Goal: Check status: Check status

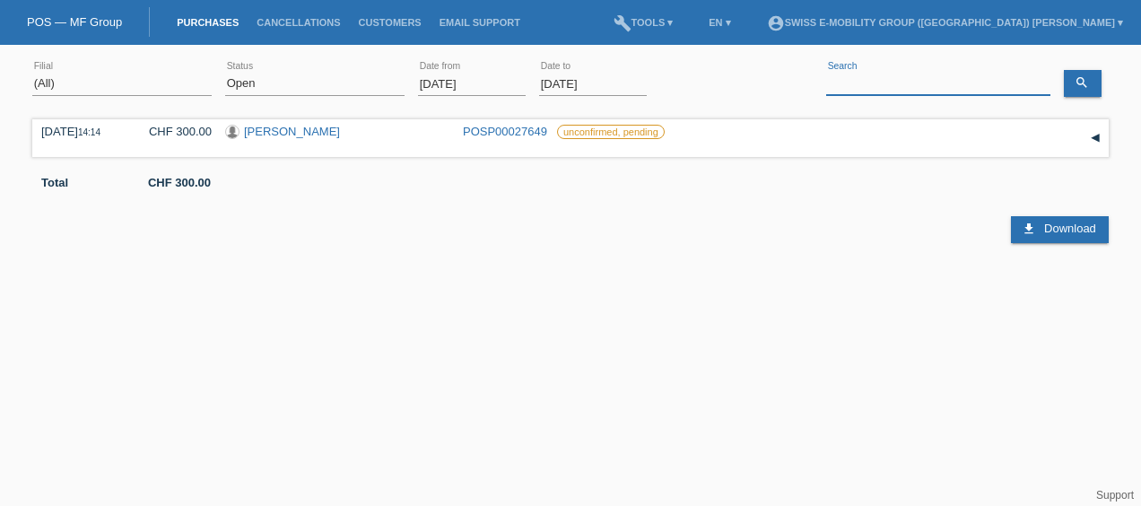
click at [845, 82] on input at bounding box center [938, 84] width 224 height 22
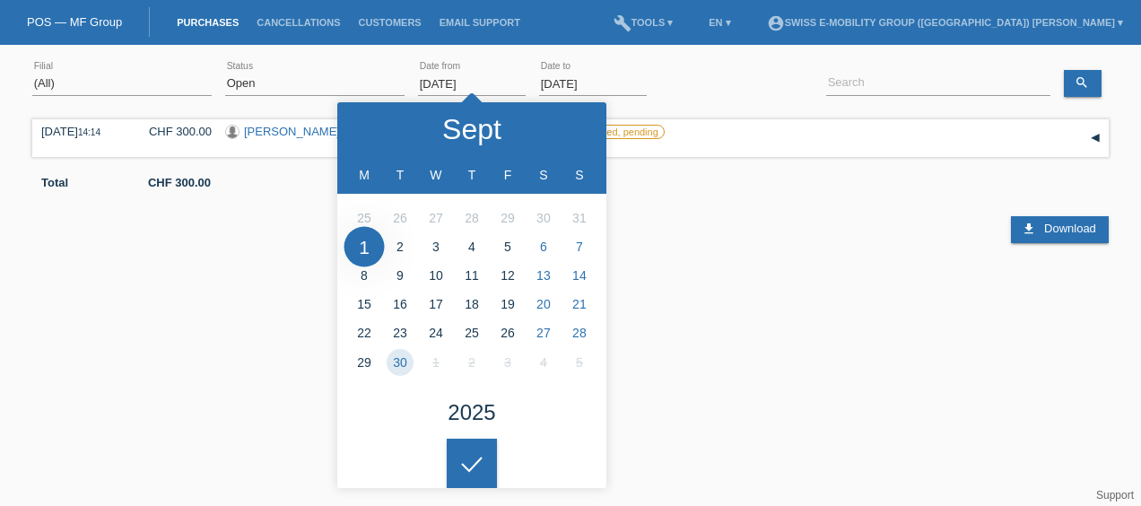
click at [467, 86] on input "[DATE]" at bounding box center [472, 84] width 108 height 22
click at [318, 81] on select "(All) New Open Returned Stepped back / Cancelled Completed" at bounding box center [314, 84] width 179 height 22
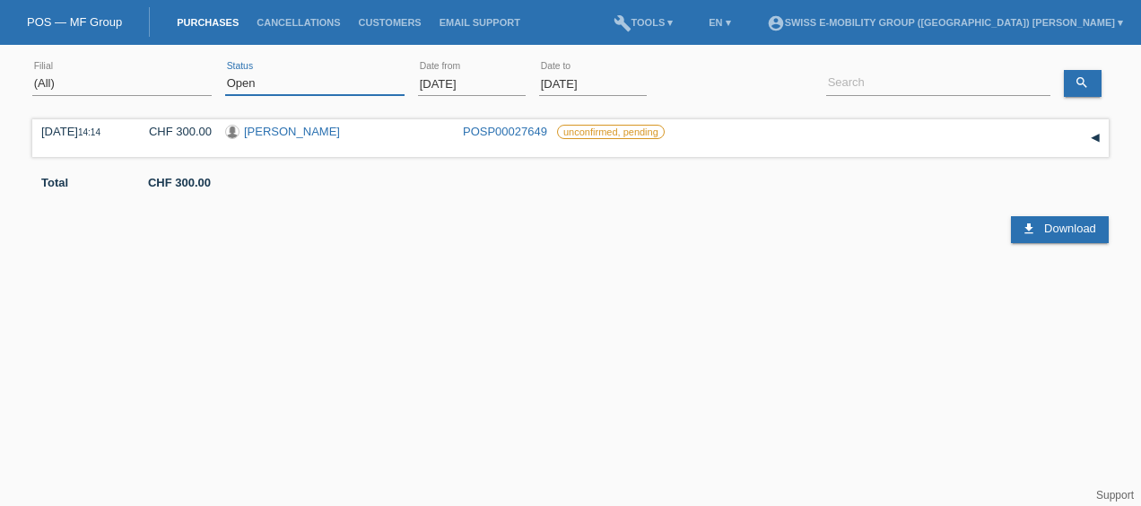
select select "ALL"
click at [225, 73] on select "(All) New Open Returned Stepped back / Cancelled Completed" at bounding box center [314, 84] width 179 height 22
click at [468, 85] on input "[DATE]" at bounding box center [472, 84] width 108 height 22
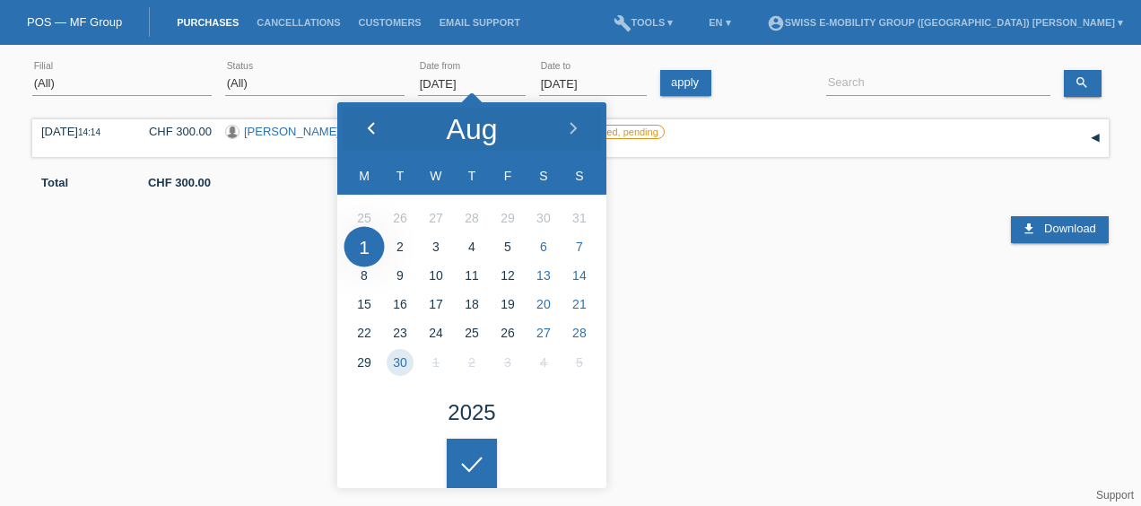
click at [363, 125] on div at bounding box center [370, 129] width 67 height 54
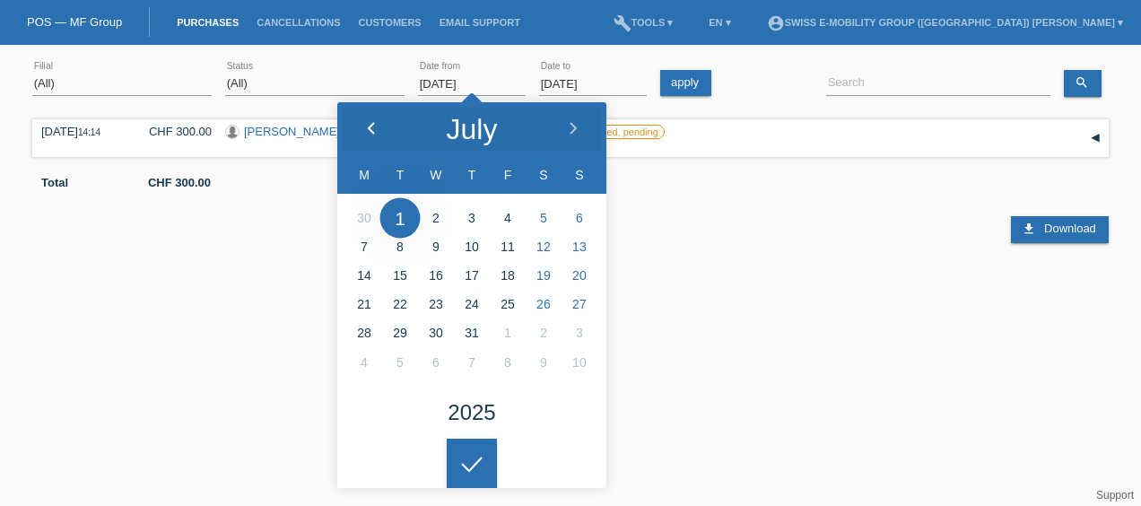
click at [363, 125] on div at bounding box center [370, 129] width 67 height 54
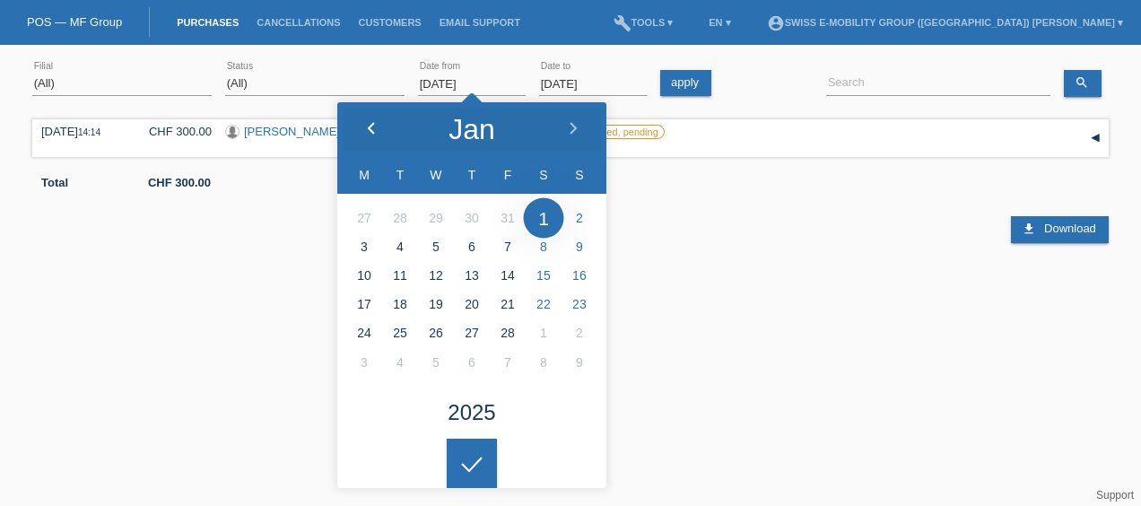
click at [363, 125] on div at bounding box center [370, 129] width 67 height 54
type input "[DATE]"
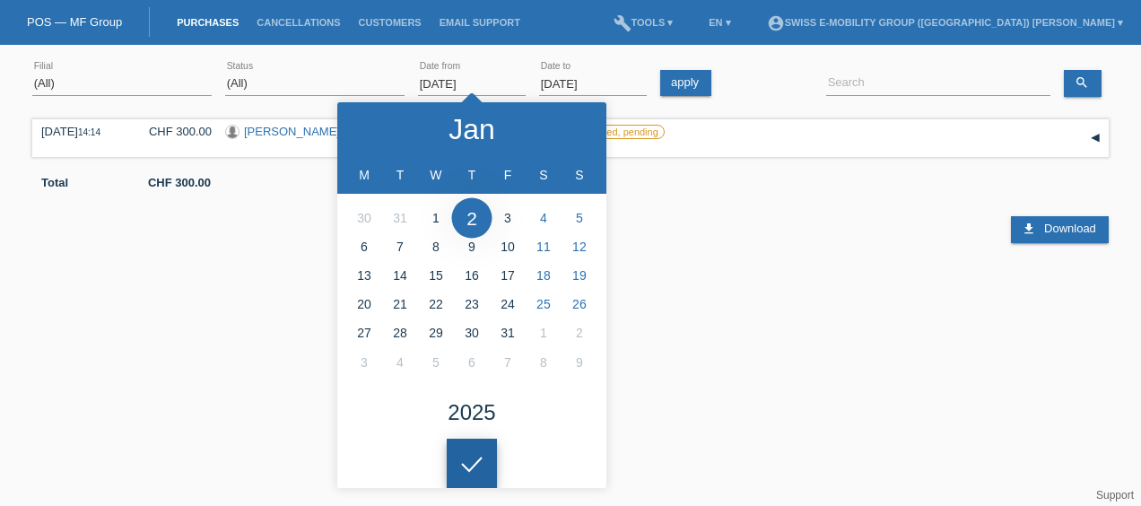
click at [477, 294] on html "You have saved the wrong login page in your bookmarks/favourites. Please do not…" at bounding box center [570, 147] width 1141 height 294
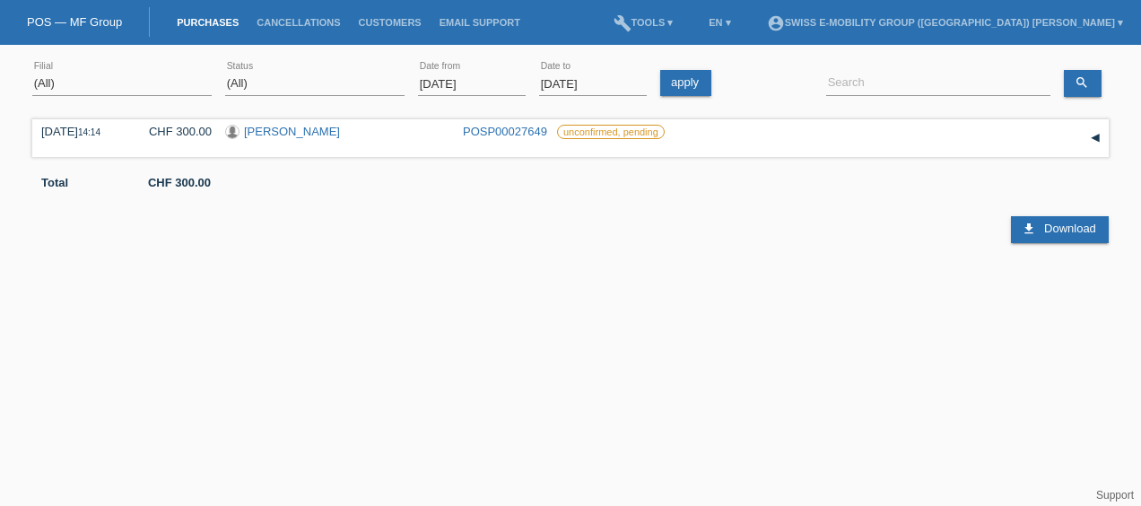
click at [477, 294] on html "You have saved the wrong login page in your bookmarks/favourites. Please do not…" at bounding box center [570, 147] width 1141 height 294
click at [857, 84] on input at bounding box center [938, 84] width 224 height 22
paste input "[PERSON_NAME] De [PERSON_NAME]"
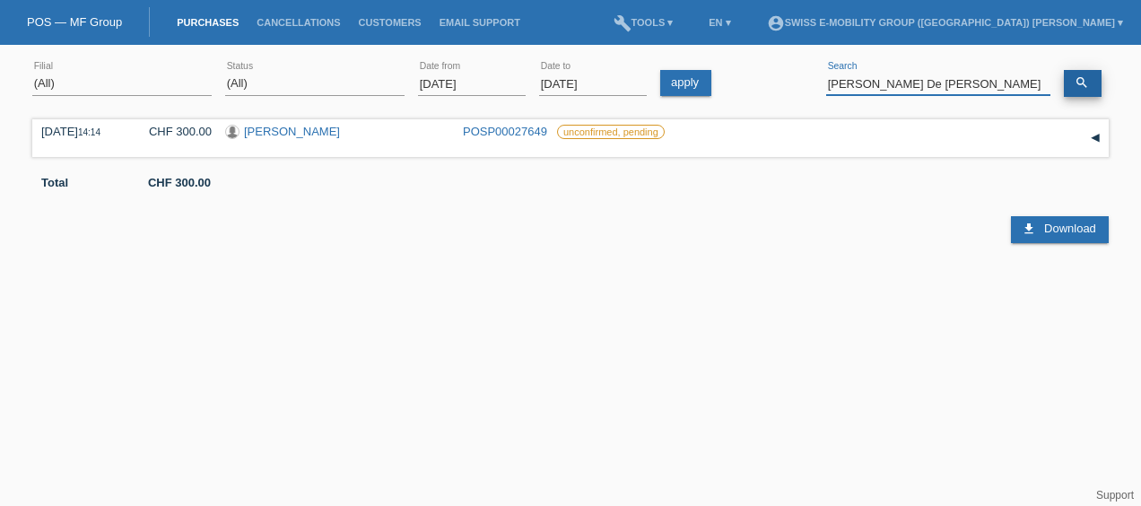
type input "[PERSON_NAME] De [PERSON_NAME]"
click at [1088, 71] on link "search" at bounding box center [1083, 83] width 38 height 27
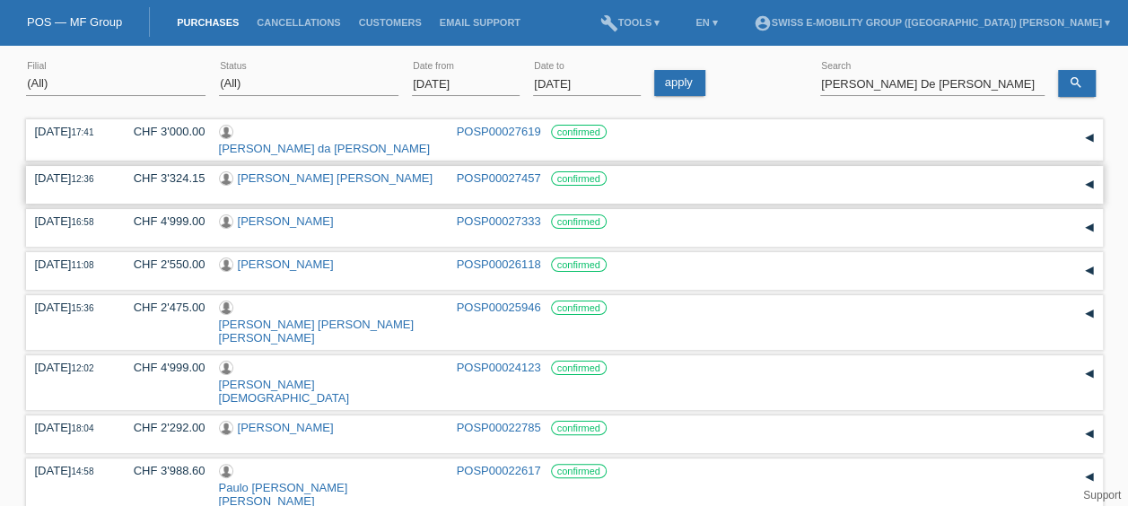
click at [323, 172] on link "[PERSON_NAME] [PERSON_NAME]" at bounding box center [335, 177] width 195 height 13
